Goal: Information Seeking & Learning: Learn about a topic

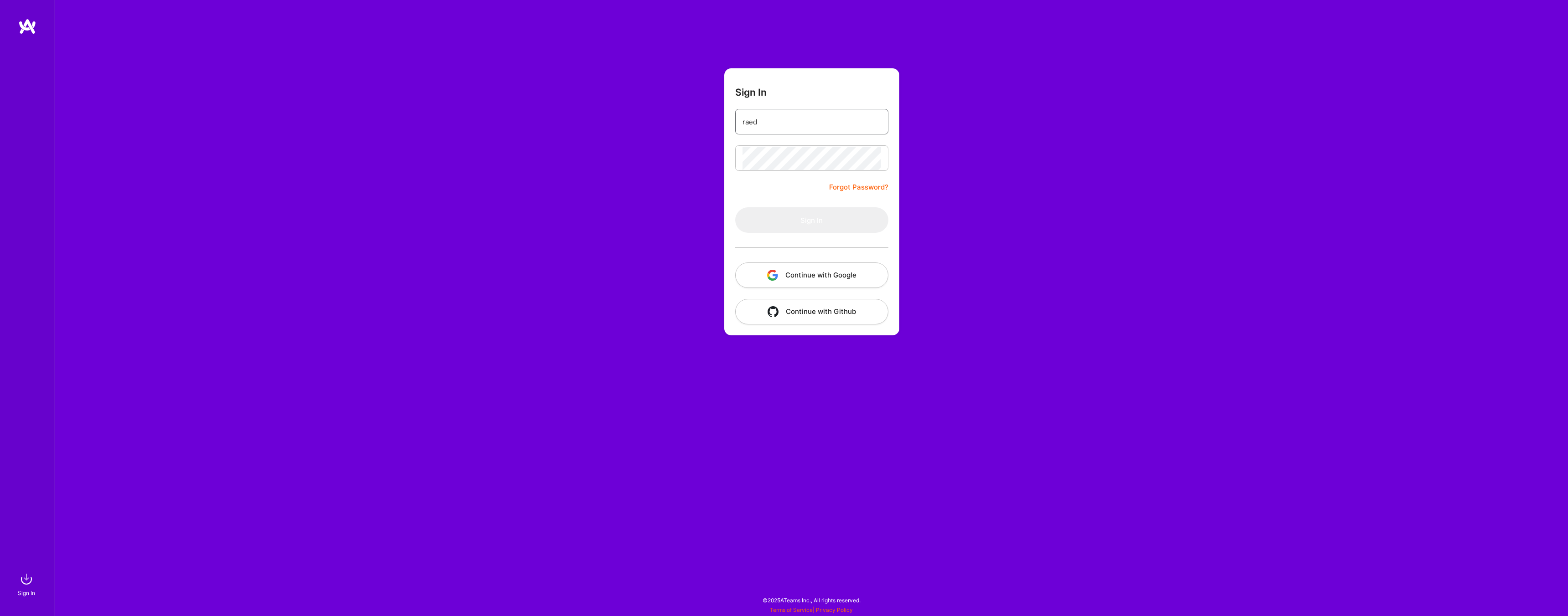
type input "[EMAIL_ADDRESS][DOMAIN_NAME]"
click at [810, 229] on button "Sign In" at bounding box center [812, 220] width 153 height 26
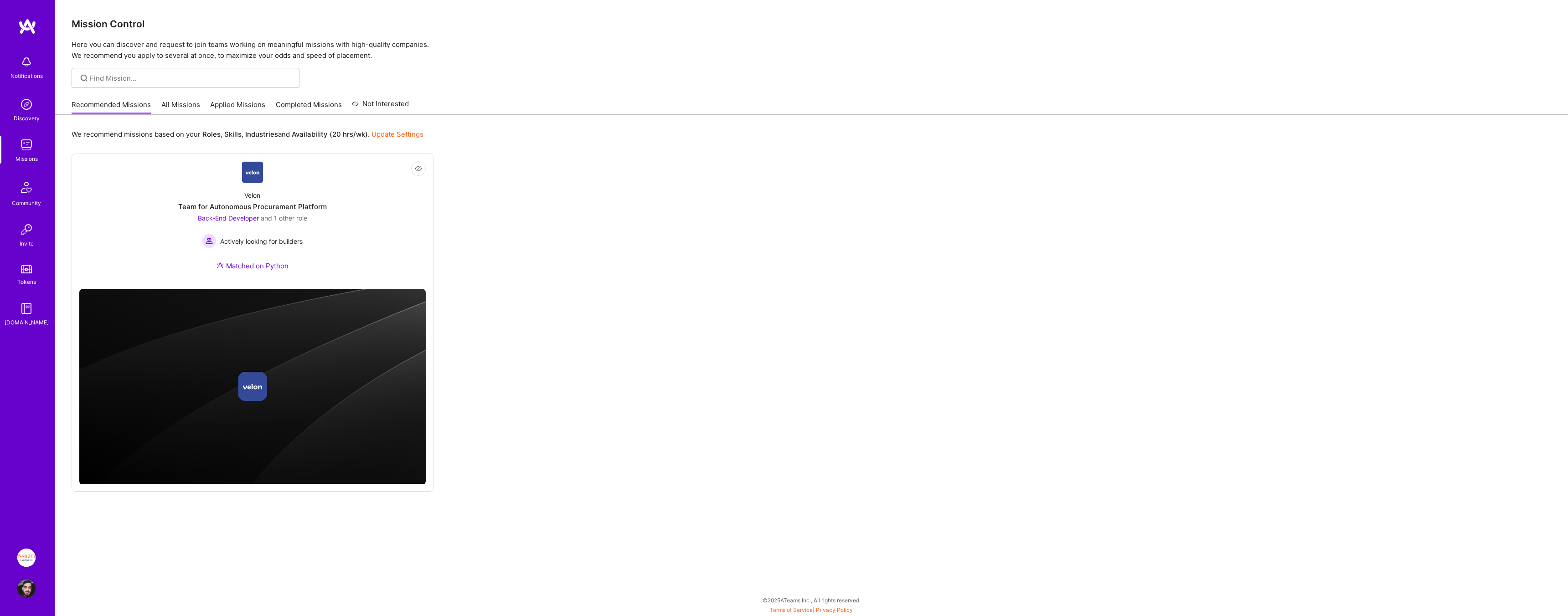
click at [10, 263] on link "Tokens" at bounding box center [26, 274] width 56 height 26
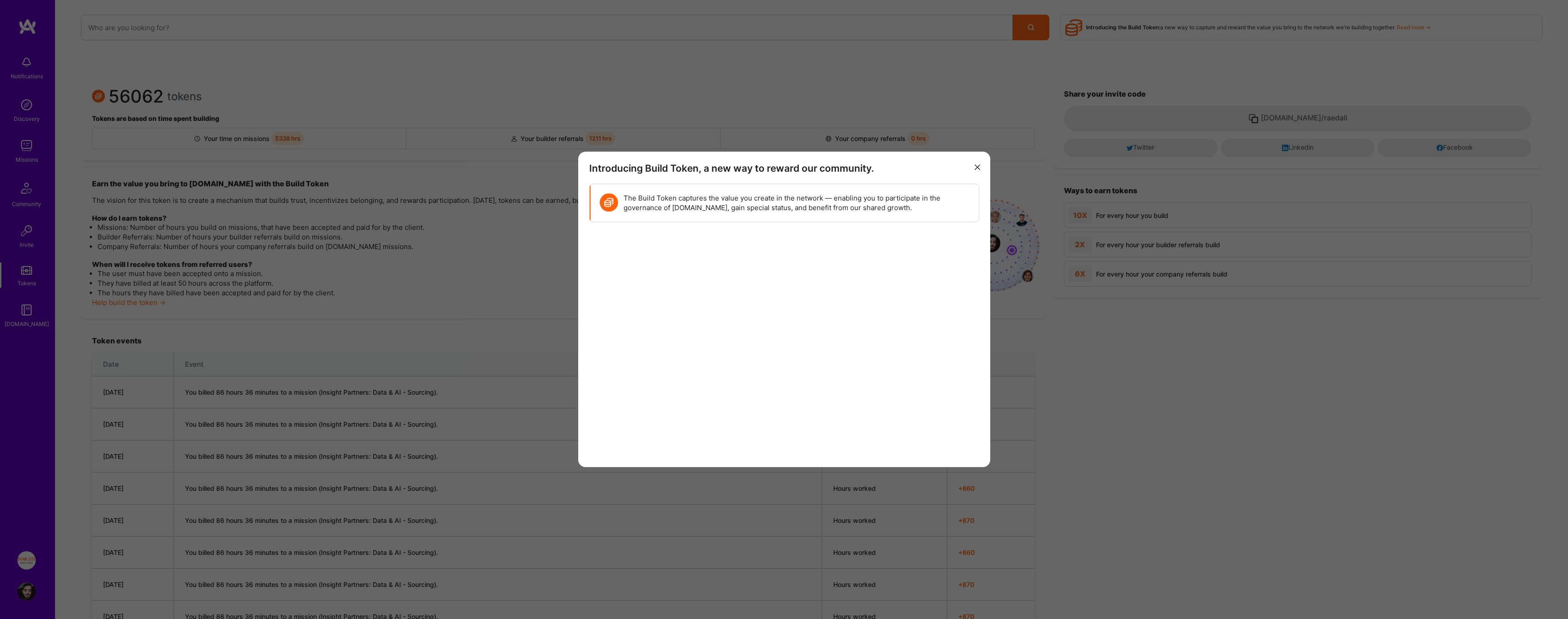
click at [778, 153] on div "Introducing Build Token, a new way to reward our community. The Build Token cap…" at bounding box center [784, 309] width 412 height 315
click at [922, 216] on div "The Build Token captures the value you create in the network — enabling you to …" at bounding box center [784, 203] width 388 height 37
click at [922, 214] on div "The Build Token captures the value you create in the network — enabling you to …" at bounding box center [784, 203] width 388 height 37
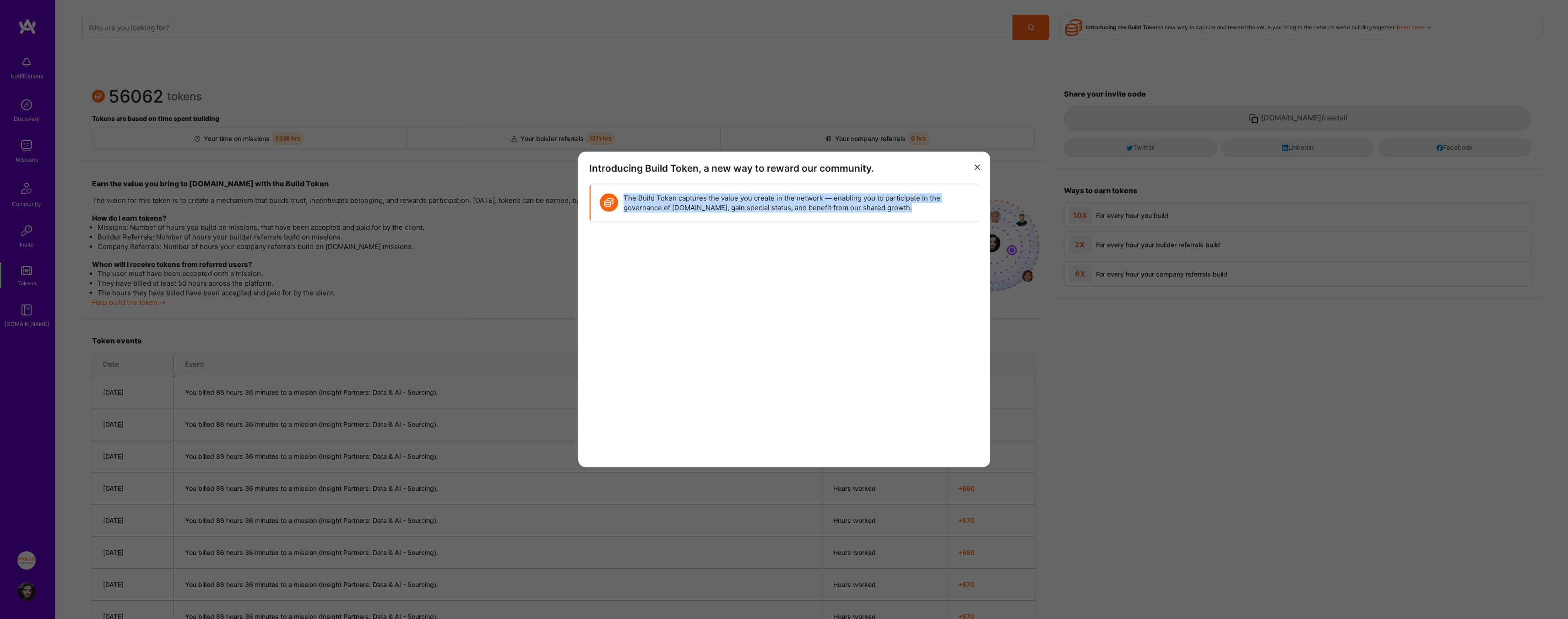
click at [922, 214] on div "The Build Token captures the value you create in the network — enabling you to …" at bounding box center [784, 203] width 388 height 37
click at [918, 212] on p "The Build Token captures the value you create in the network — enabling you to …" at bounding box center [796, 203] width 346 height 19
drag, startPoint x: 918, startPoint y: 210, endPoint x: 626, endPoint y: 200, distance: 292.2
click at [626, 200] on p "The Build Token captures the value you create in the network — enabling you to …" at bounding box center [796, 203] width 346 height 19
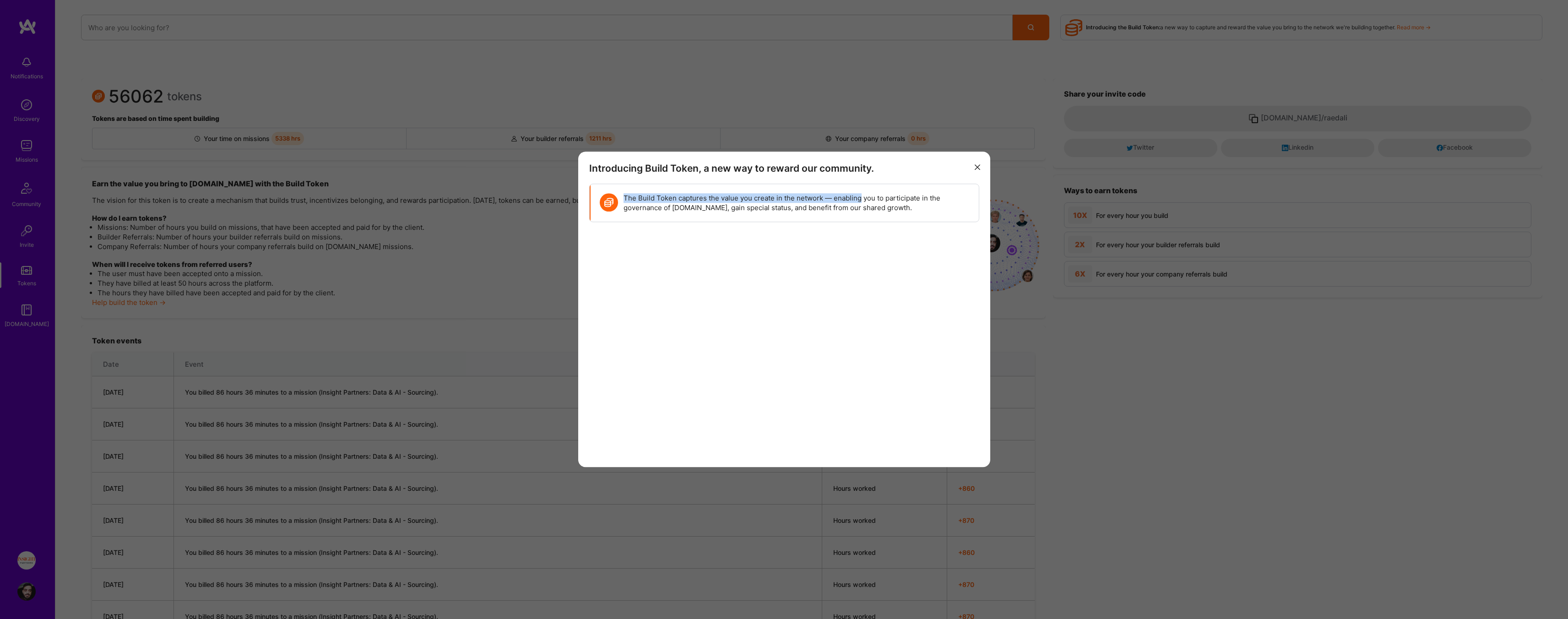
drag, startPoint x: 626, startPoint y: 200, endPoint x: 857, endPoint y: 200, distance: 231.0
click at [857, 200] on p "The Build Token captures the value you create in the network — enabling you to …" at bounding box center [796, 203] width 346 height 19
